Goal: Information Seeking & Learning: Learn about a topic

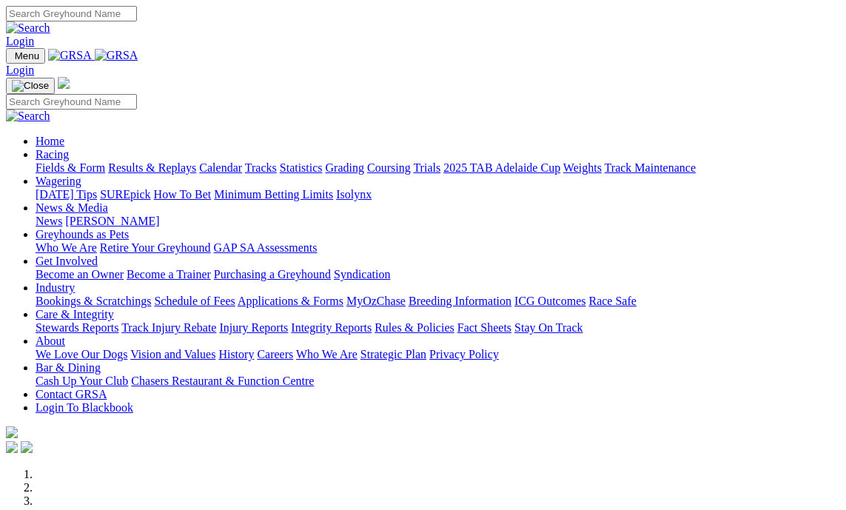
click at [78, 295] on link "Bookings & Scratchings" at bounding box center [93, 301] width 115 height 13
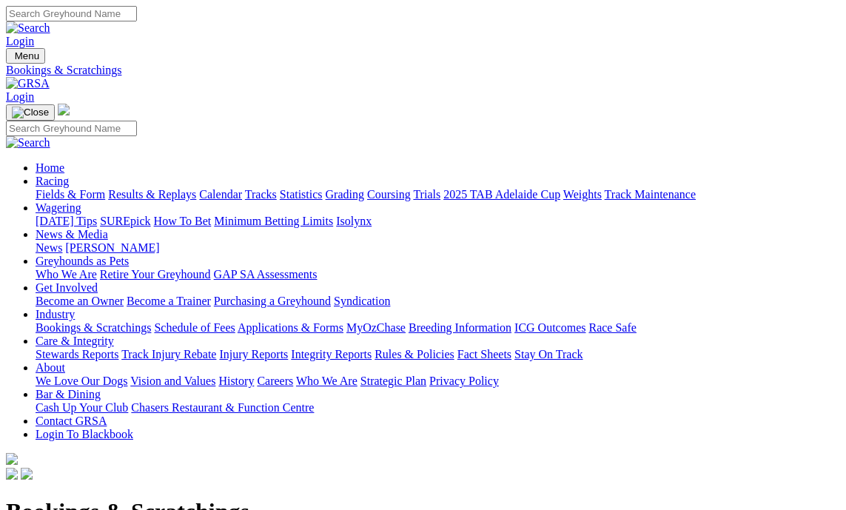
click at [81, 188] on link "Fields & Form" at bounding box center [71, 194] width 70 height 13
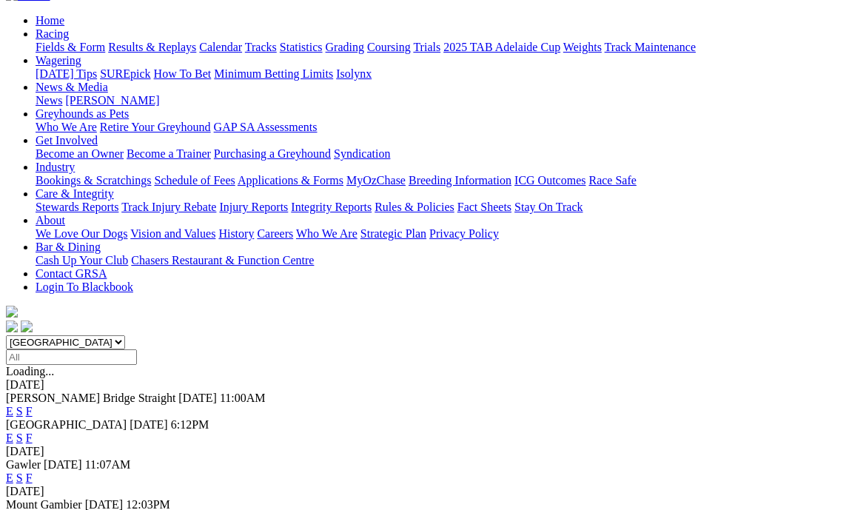
scroll to position [148, 0]
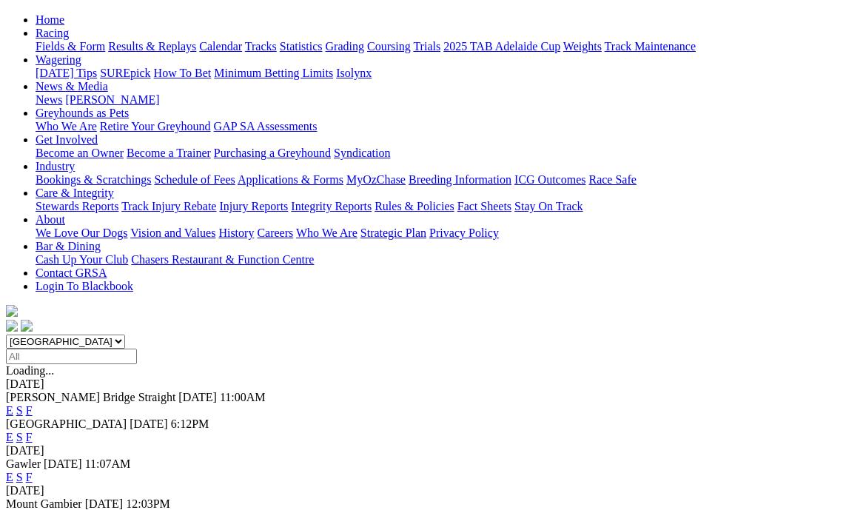
click at [33, 509] on link "F" at bounding box center [29, 517] width 7 height 13
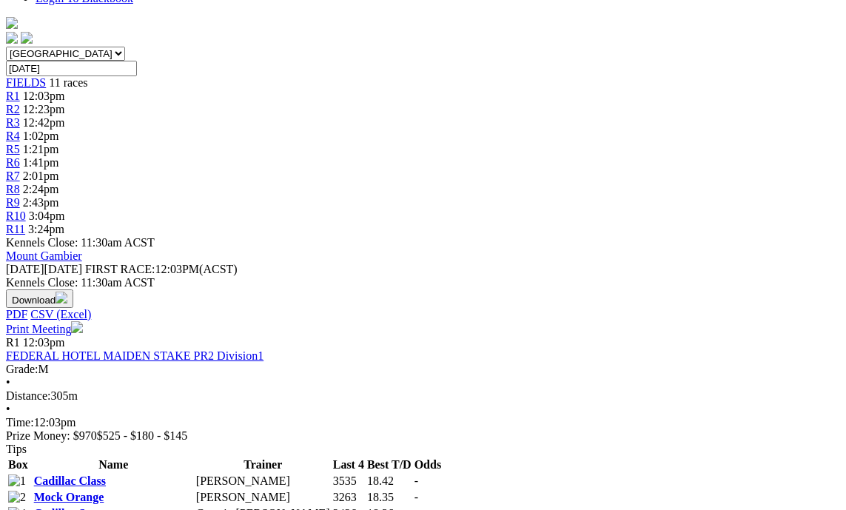
scroll to position [222, 0]
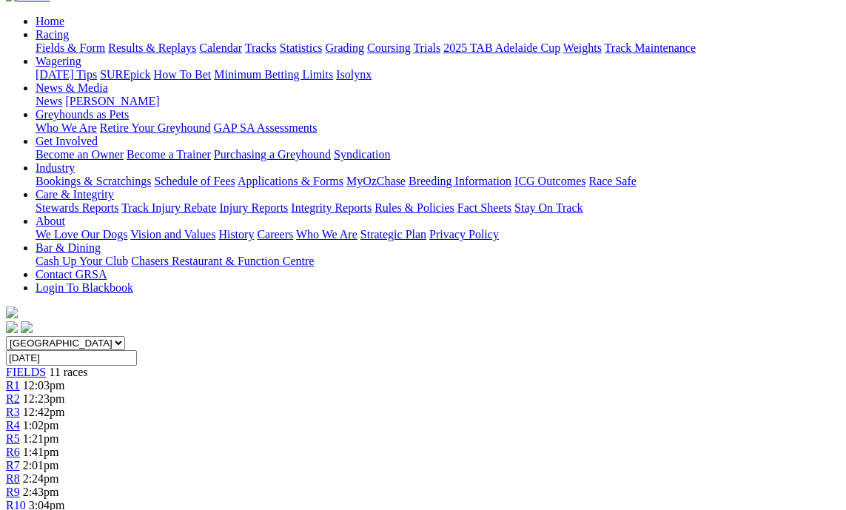
scroll to position [148, 0]
